Goal: Find specific page/section: Find specific page/section

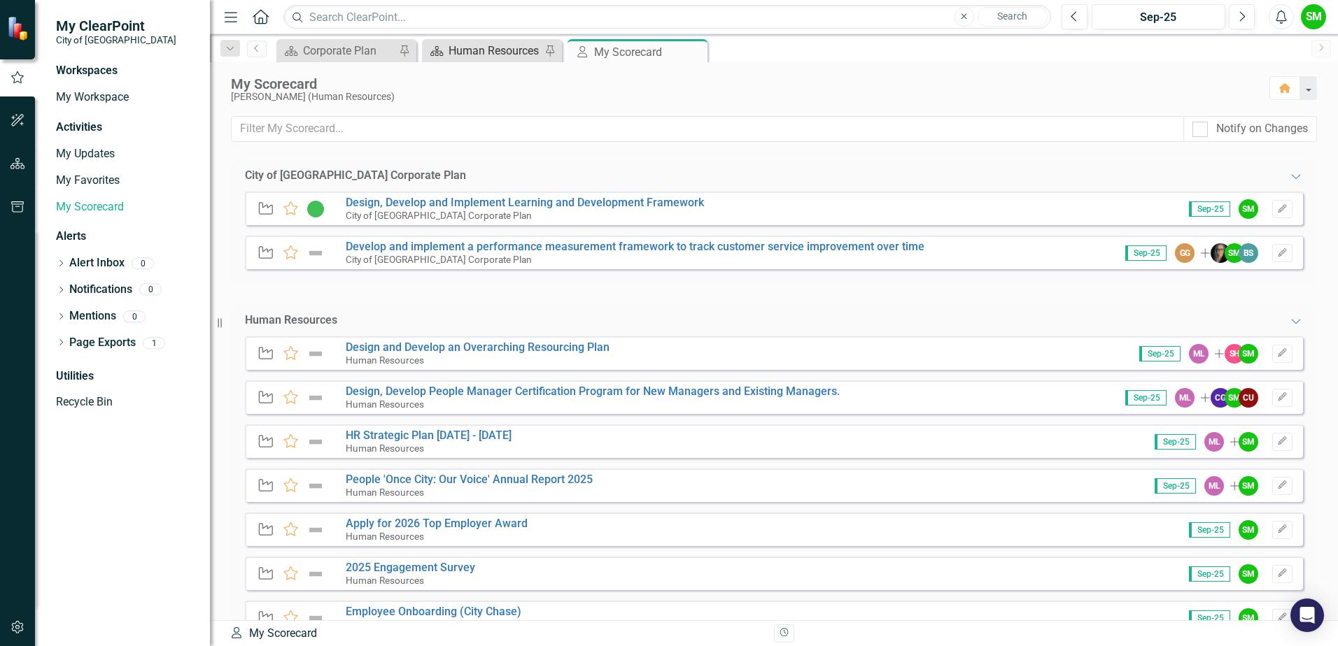
click at [450, 51] on div "Human Resources" at bounding box center [494, 50] width 92 height 17
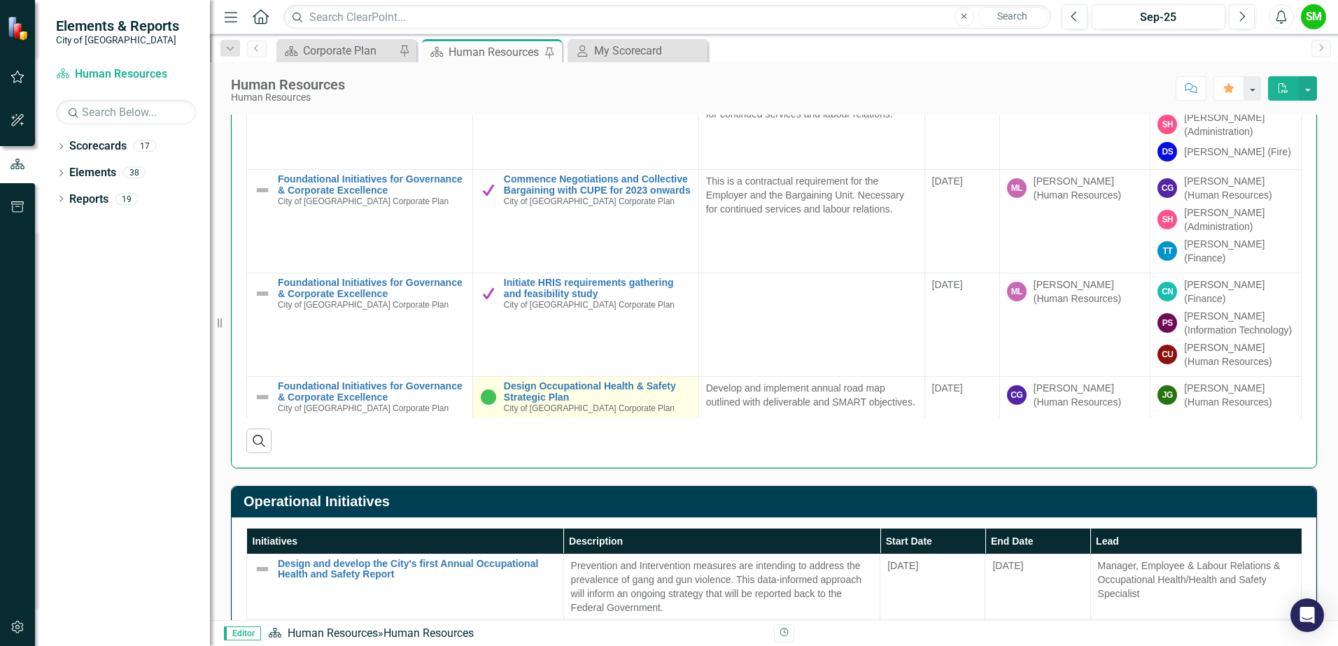
scroll to position [910, 0]
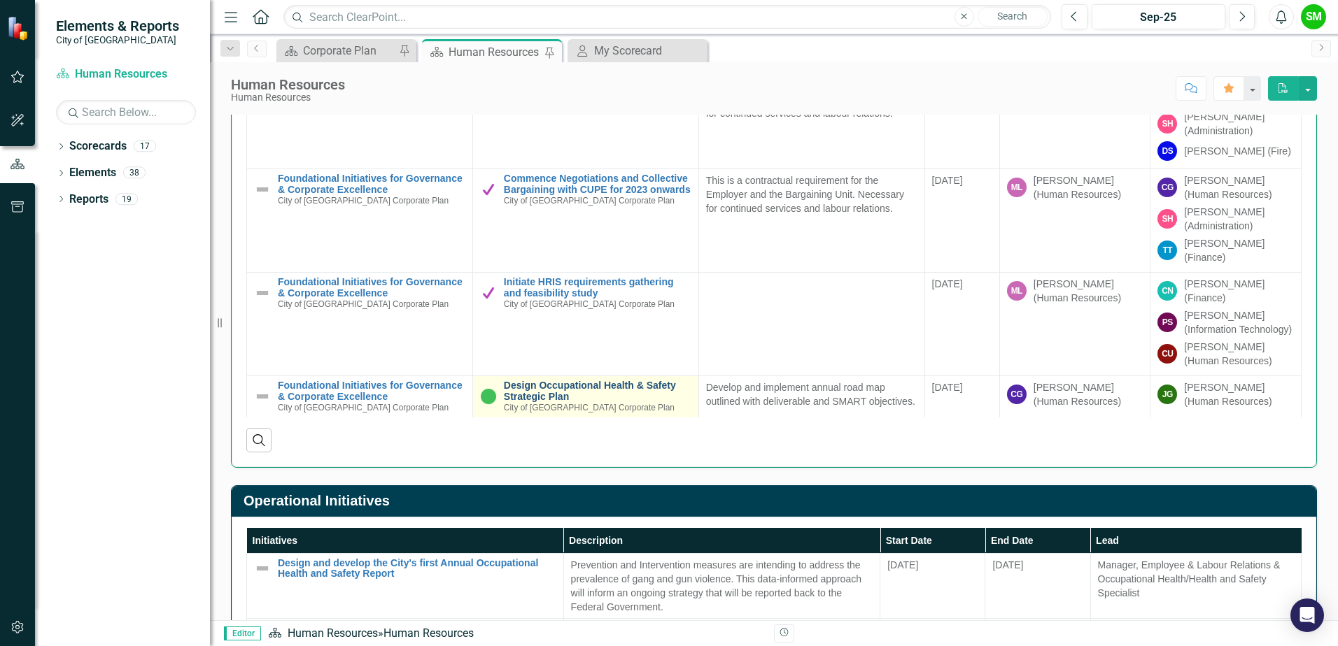
click at [579, 381] on link "Design Occupational Health & Safety Strategic Plan" at bounding box center [598, 392] width 188 height 22
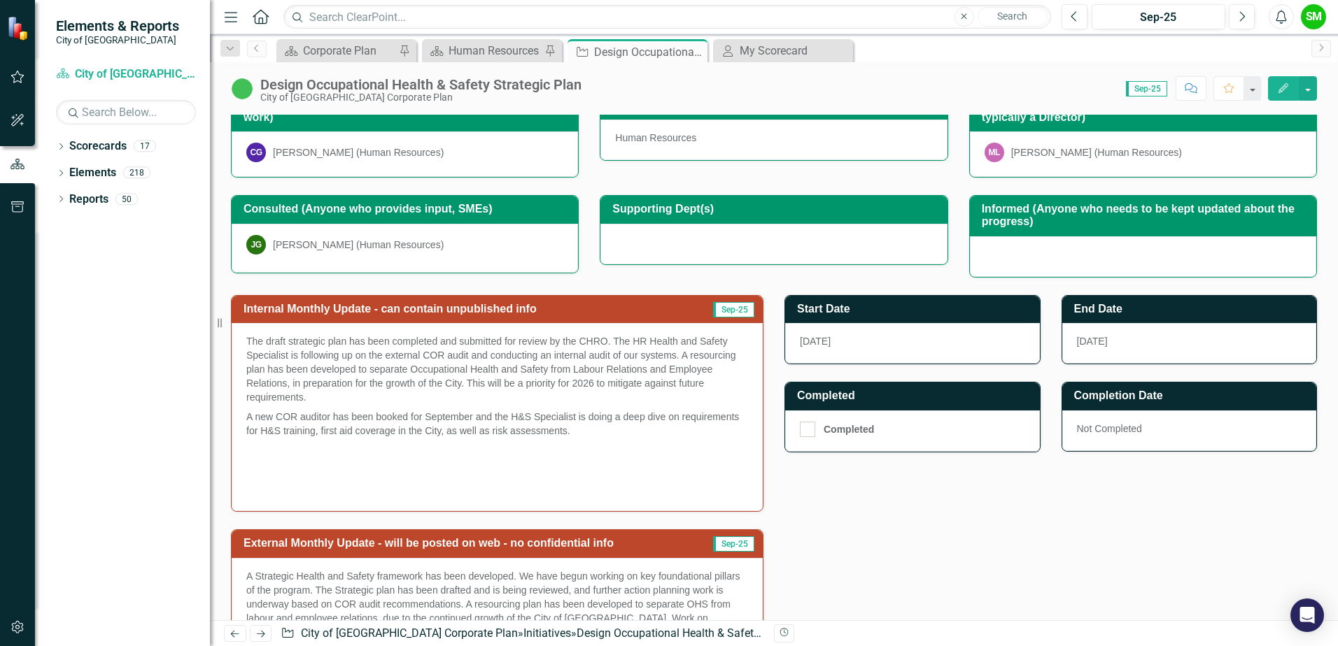
scroll to position [280, 0]
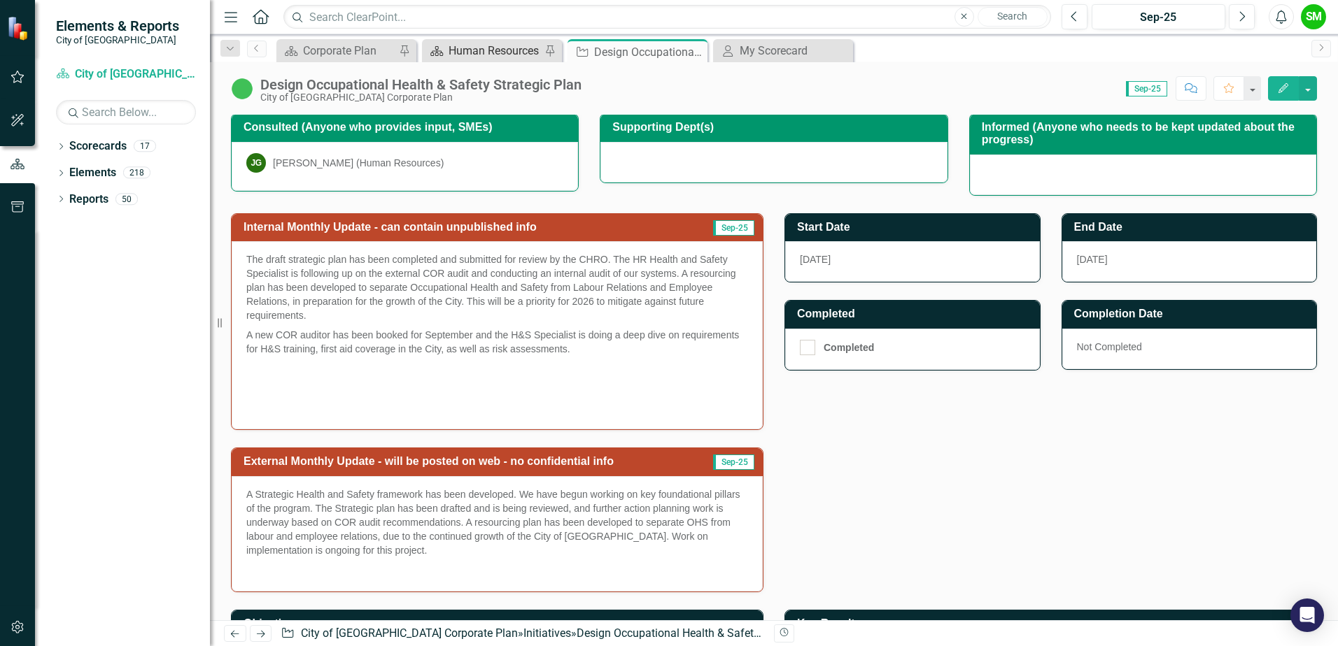
click at [514, 49] on div "Human Resources" at bounding box center [494, 50] width 92 height 17
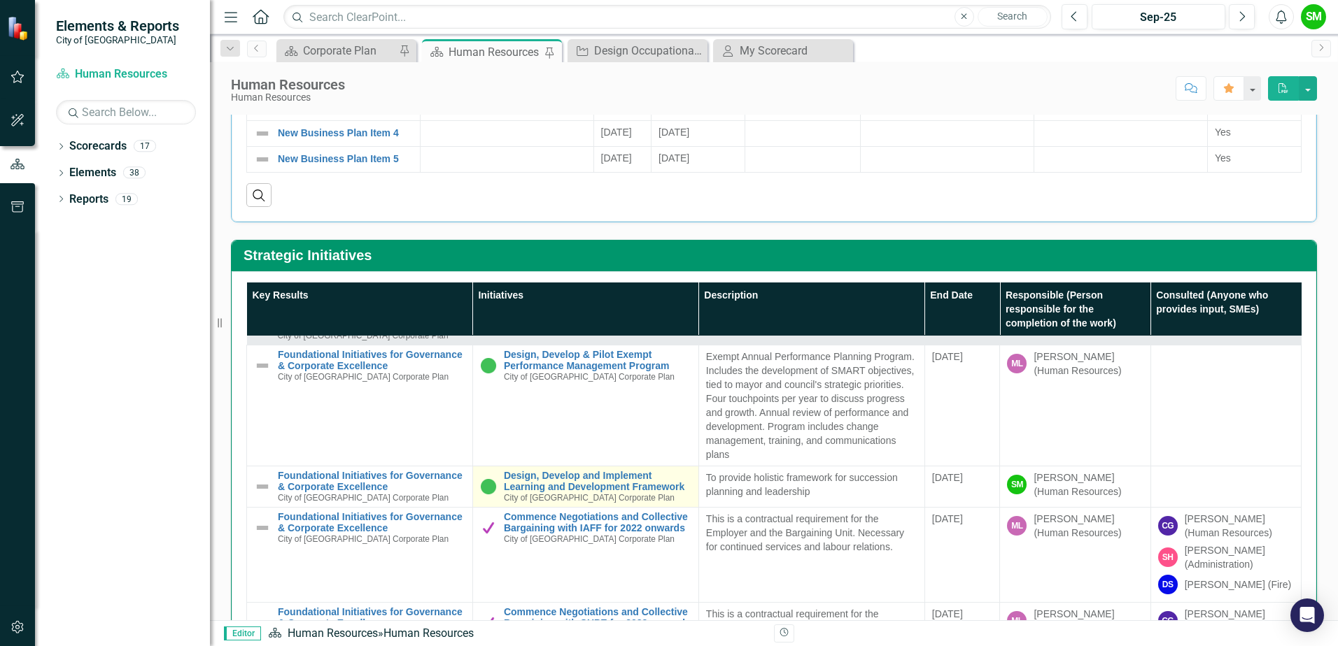
scroll to position [70, 0]
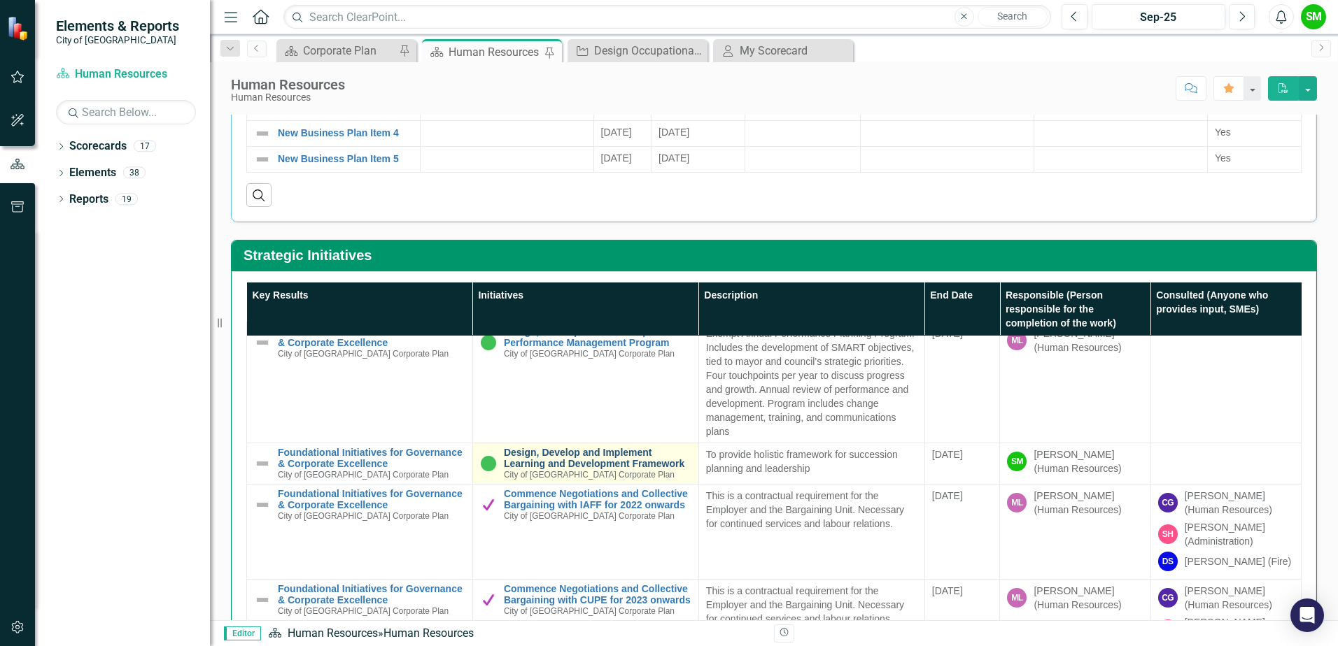
click at [506, 455] on link "Design, Develop and Implement Learning and Development Framework" at bounding box center [598, 459] width 188 height 22
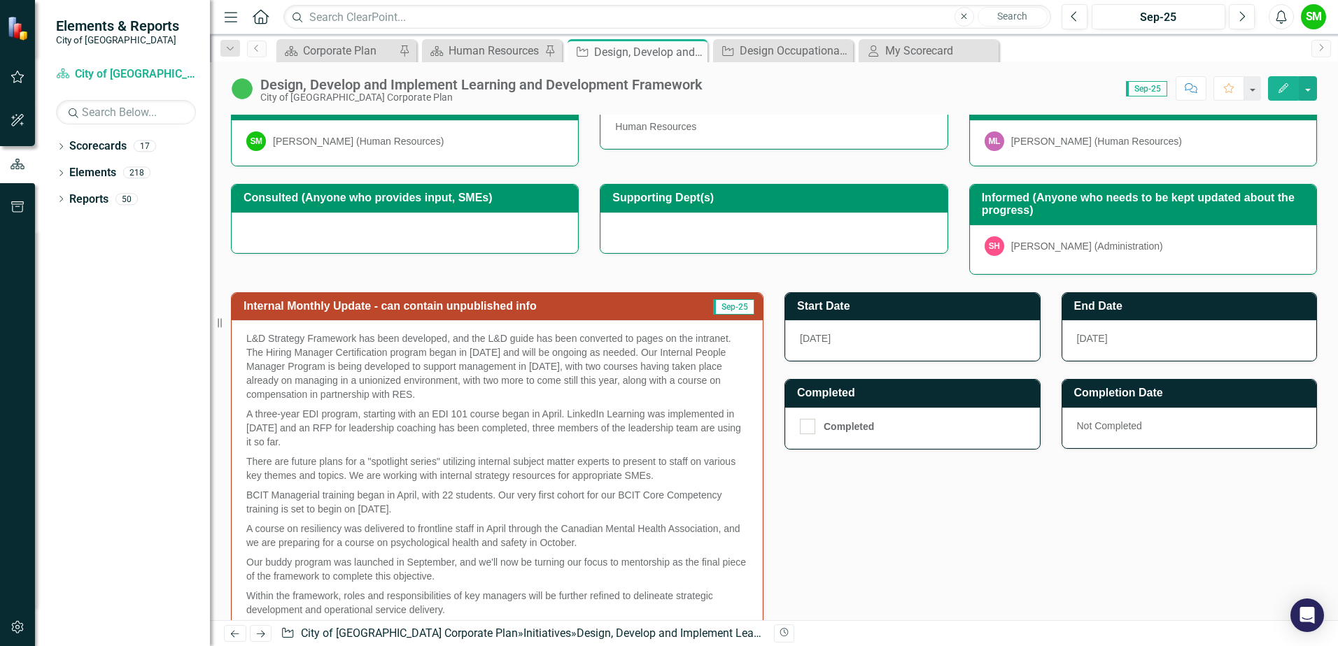
scroll to position [350, 0]
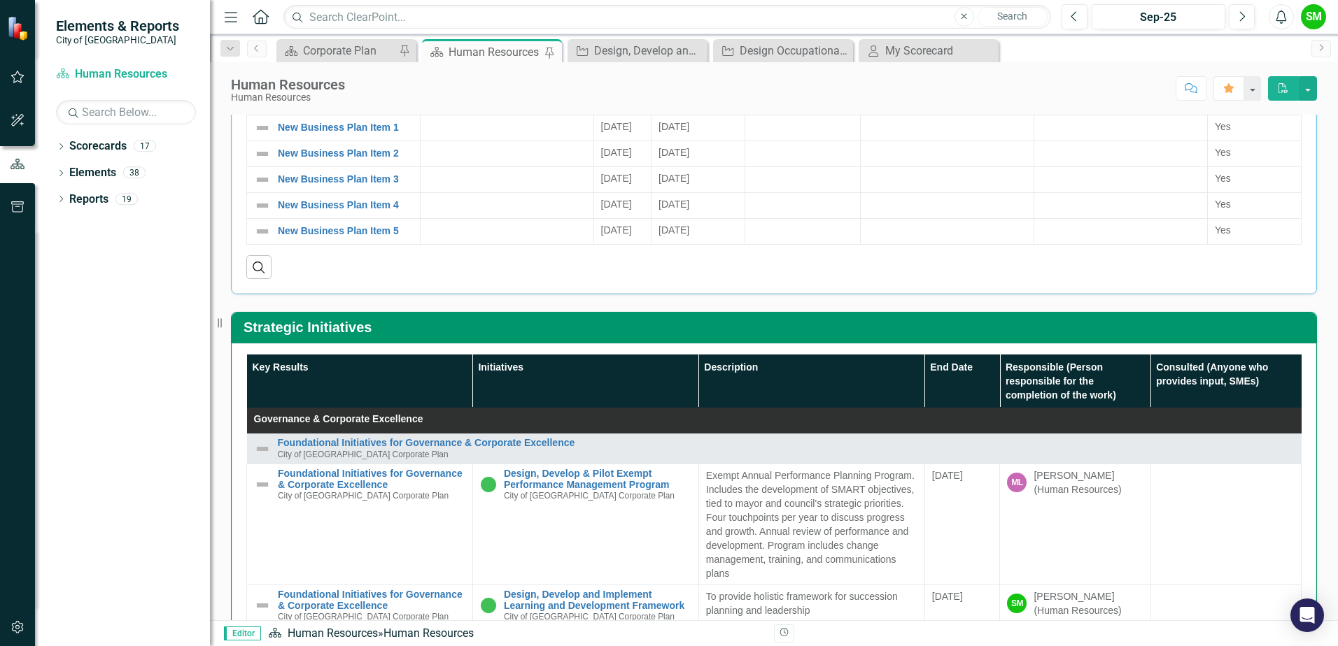
scroll to position [490, 0]
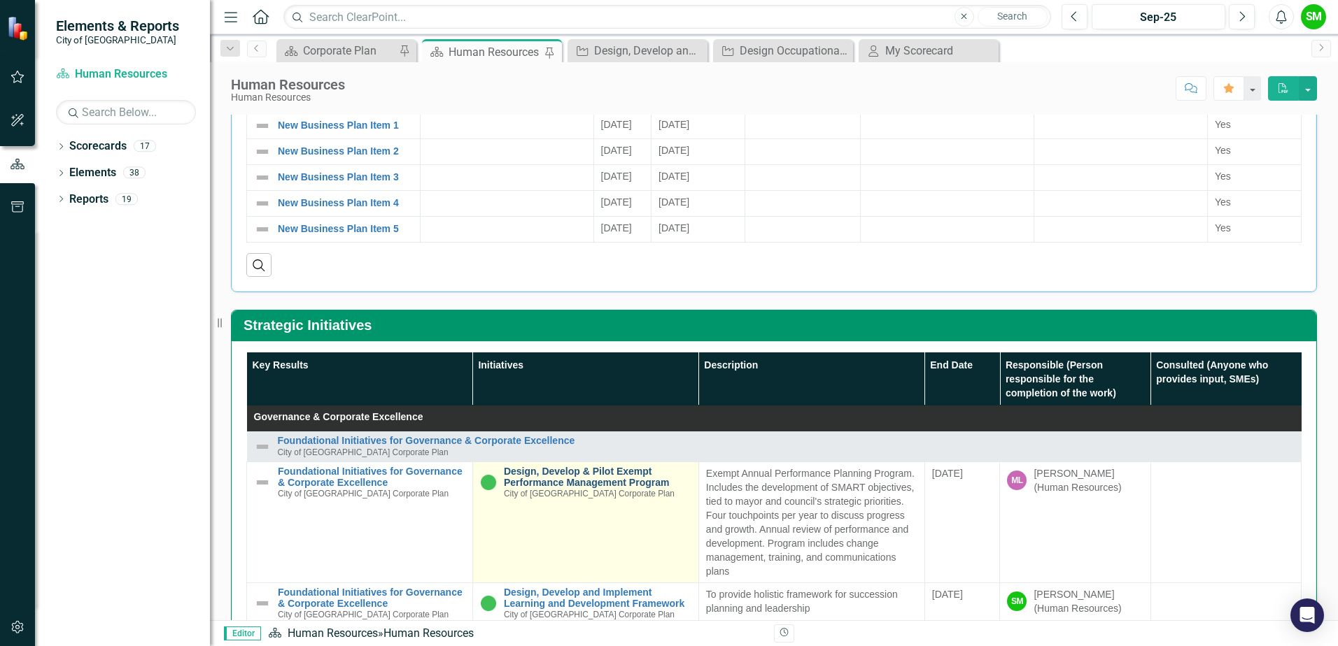
click at [504, 479] on link "Design, Develop & Pilot Exempt Performance Management Program" at bounding box center [598, 478] width 188 height 22
